Goal: Navigation & Orientation: Go to known website

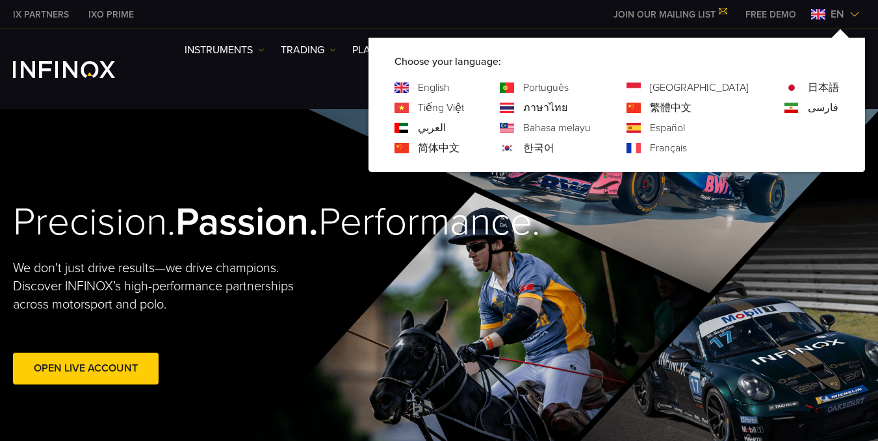
click at [568, 88] on link "Português" at bounding box center [545, 88] width 45 height 16
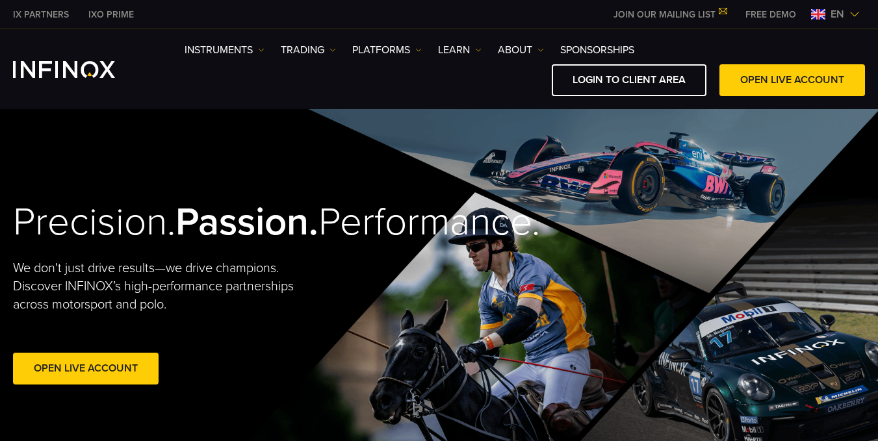
click at [831, 14] on span "en" at bounding box center [837, 14] width 24 height 16
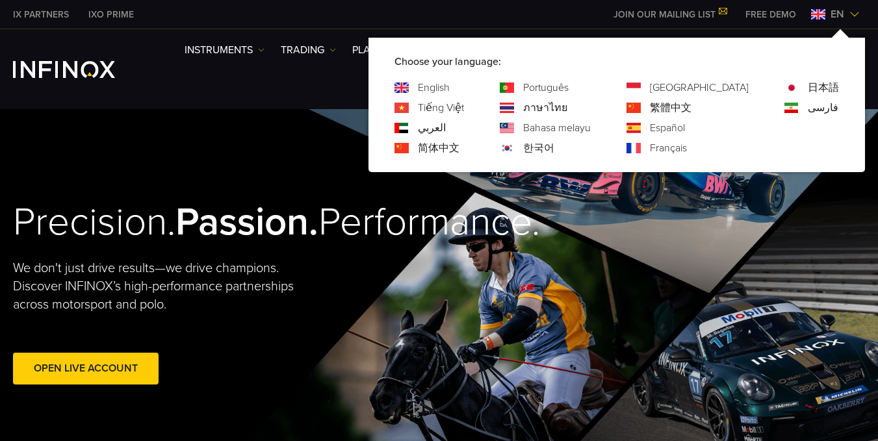
click at [568, 91] on link "Português" at bounding box center [545, 88] width 45 height 16
